Goal: Information Seeking & Learning: Learn about a topic

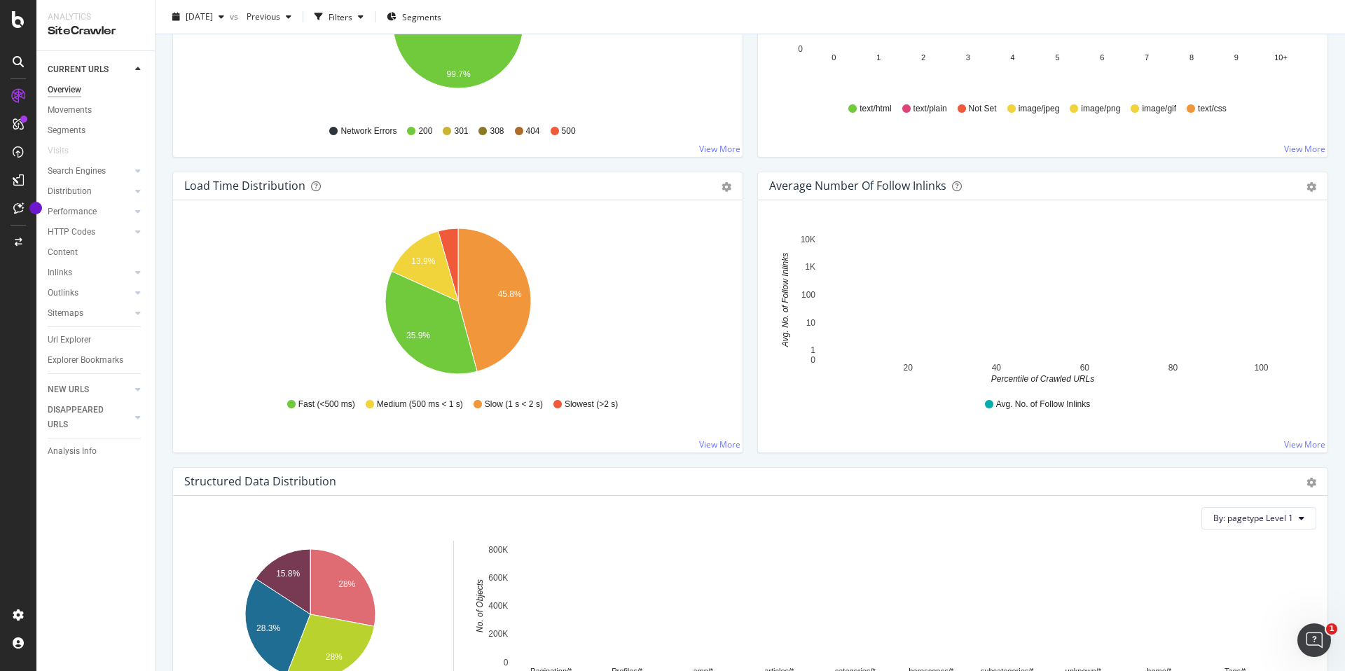
scroll to position [929, 0]
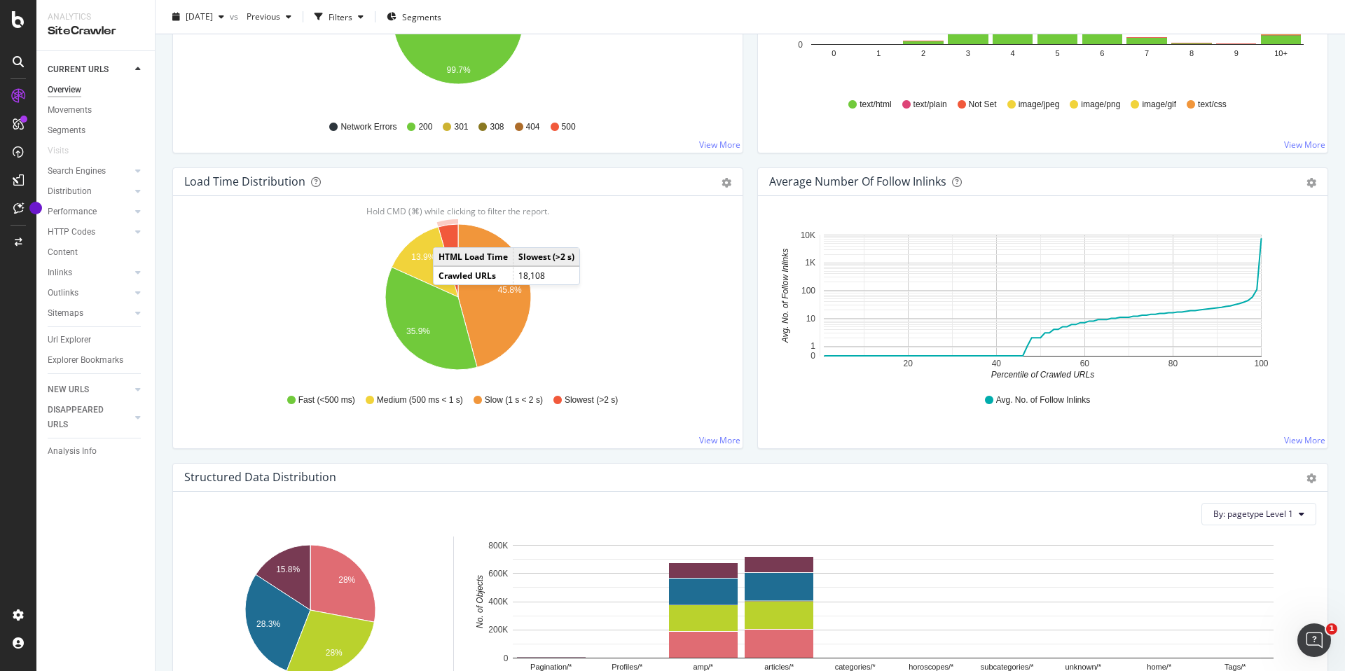
click at [447, 233] on icon "A chart." at bounding box center [449, 260] width 20 height 73
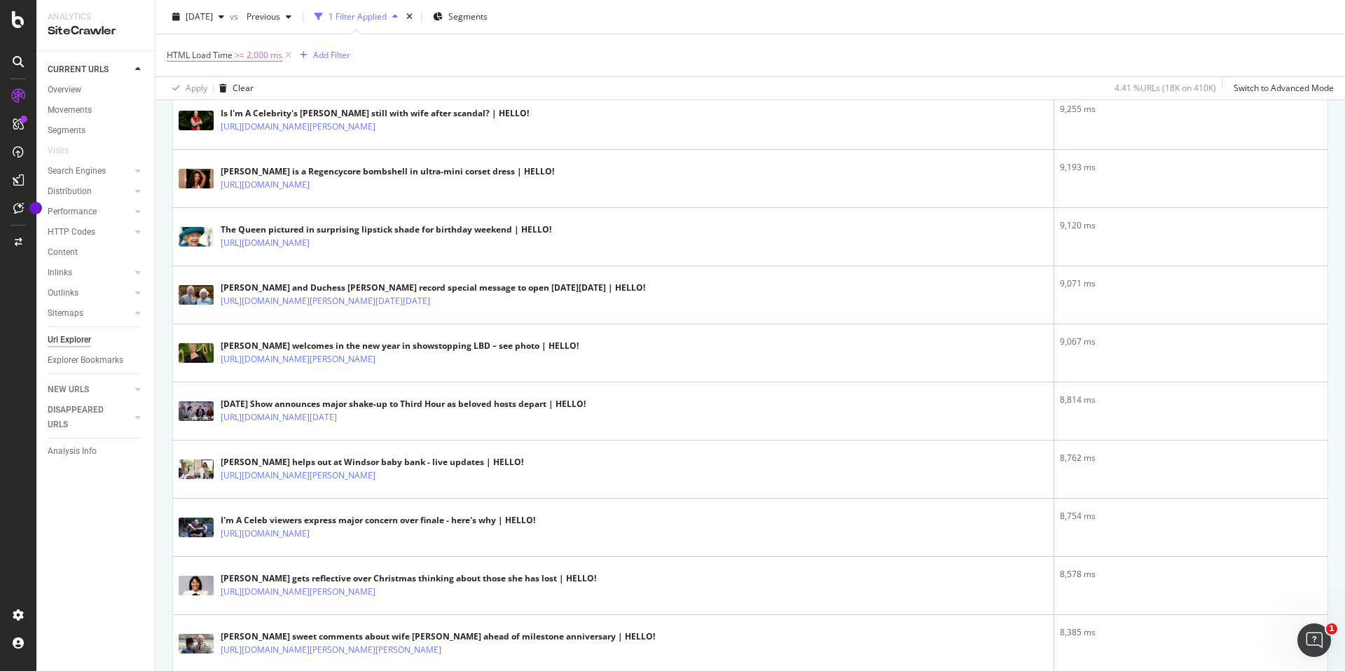
scroll to position [896, 0]
